Goal: Task Accomplishment & Management: Manage account settings

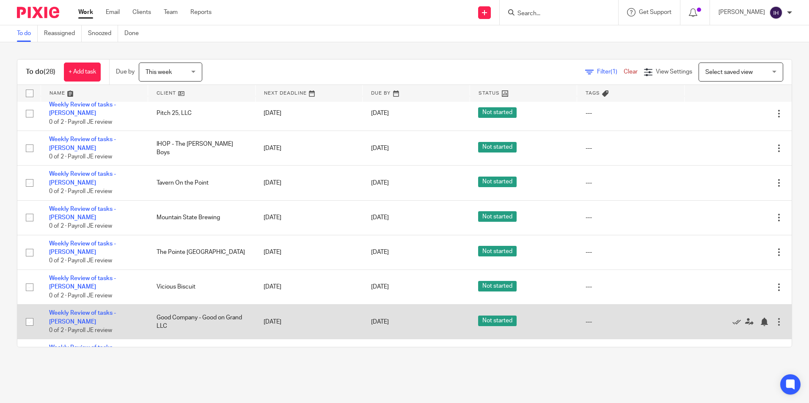
scroll to position [633, 0]
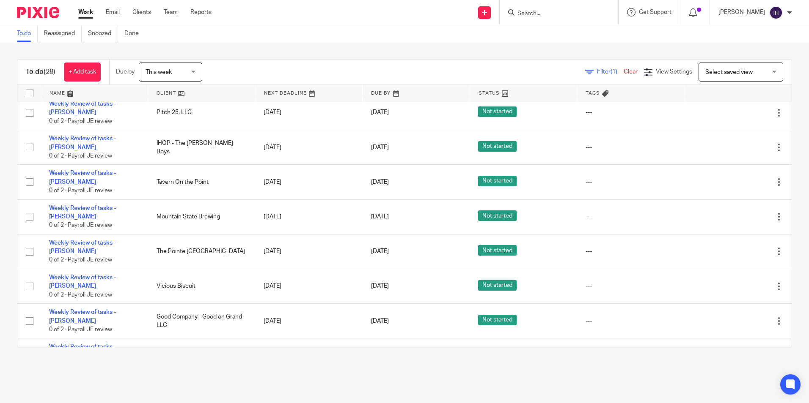
checkbox input "true"
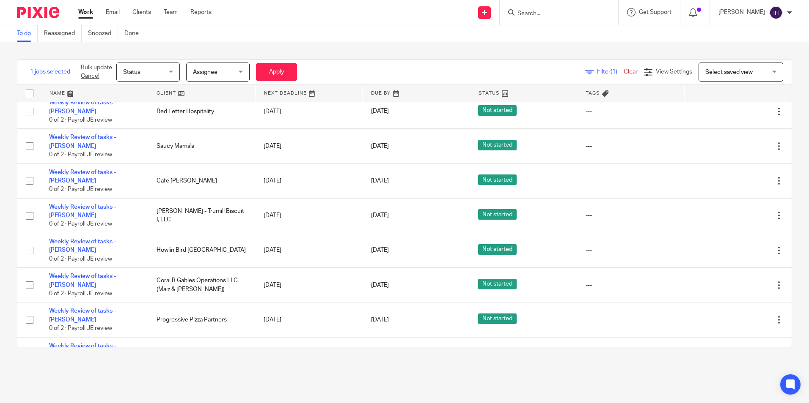
scroll to position [137, 0]
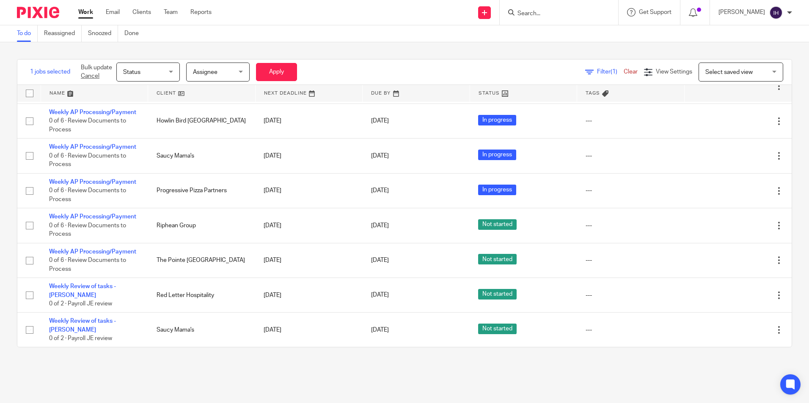
click at [30, 70] on span "1 jobs selected" at bounding box center [50, 72] width 40 height 8
click at [90, 78] on link "Cancel" at bounding box center [90, 76] width 19 height 6
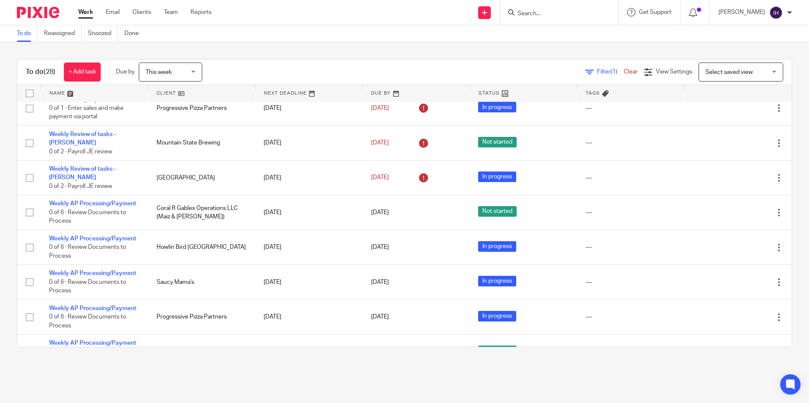
scroll to position [0, 0]
